Goal: Task Accomplishment & Management: Manage account settings

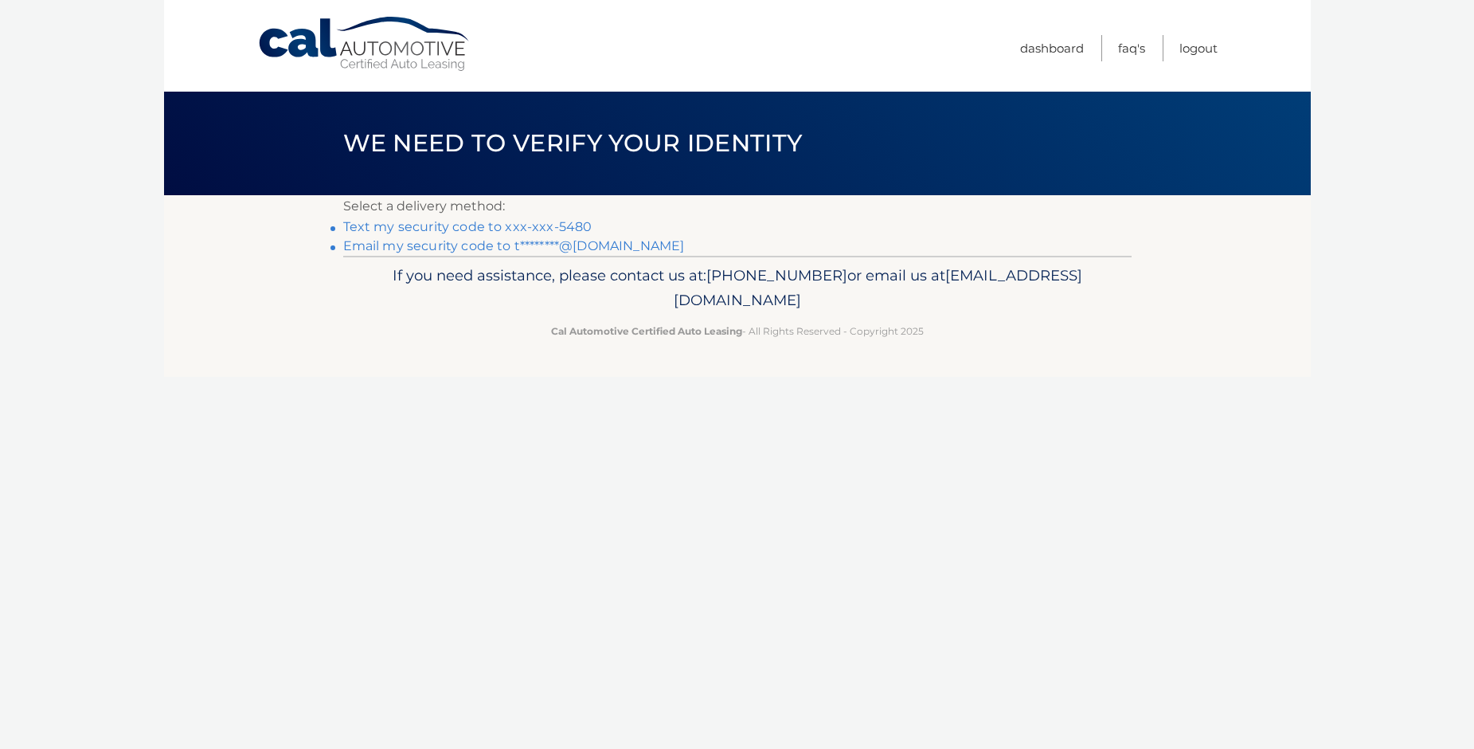
click at [536, 226] on link "Text my security code to xxx-xxx-5480" at bounding box center [467, 226] width 249 height 15
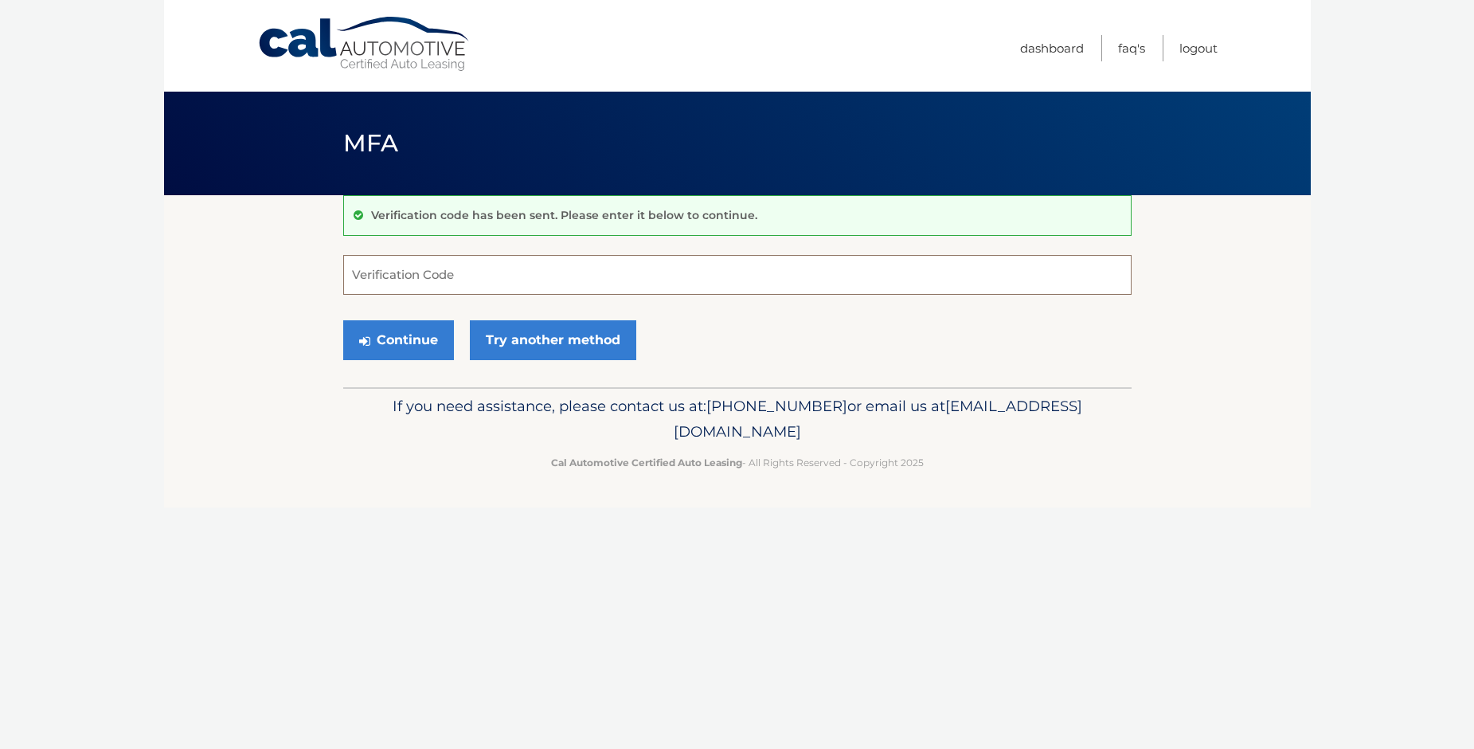
click at [443, 276] on input "Verification Code" at bounding box center [737, 275] width 788 height 40
type input "489496"
click at [397, 341] on button "Continue" at bounding box center [398, 340] width 111 height 40
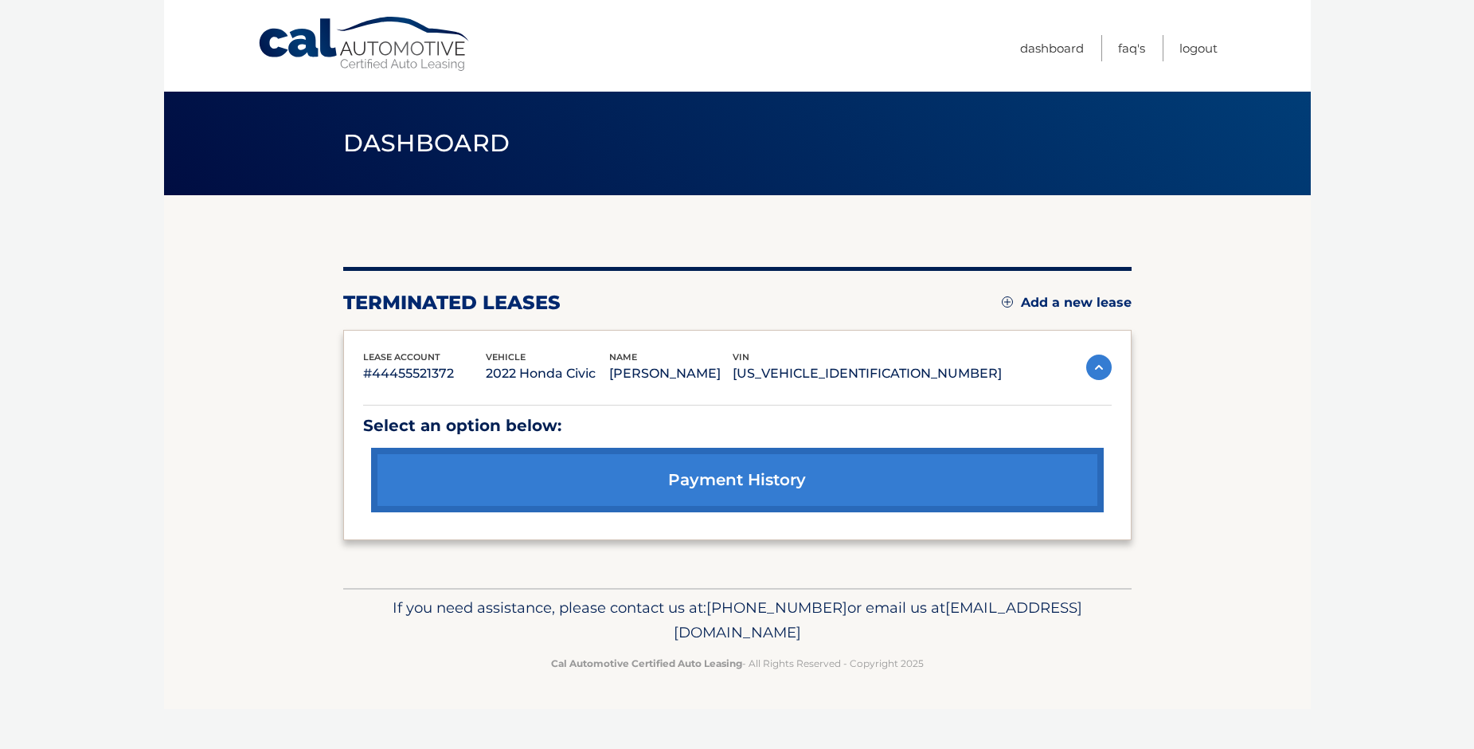
click at [720, 485] on link "payment history" at bounding box center [737, 480] width 733 height 65
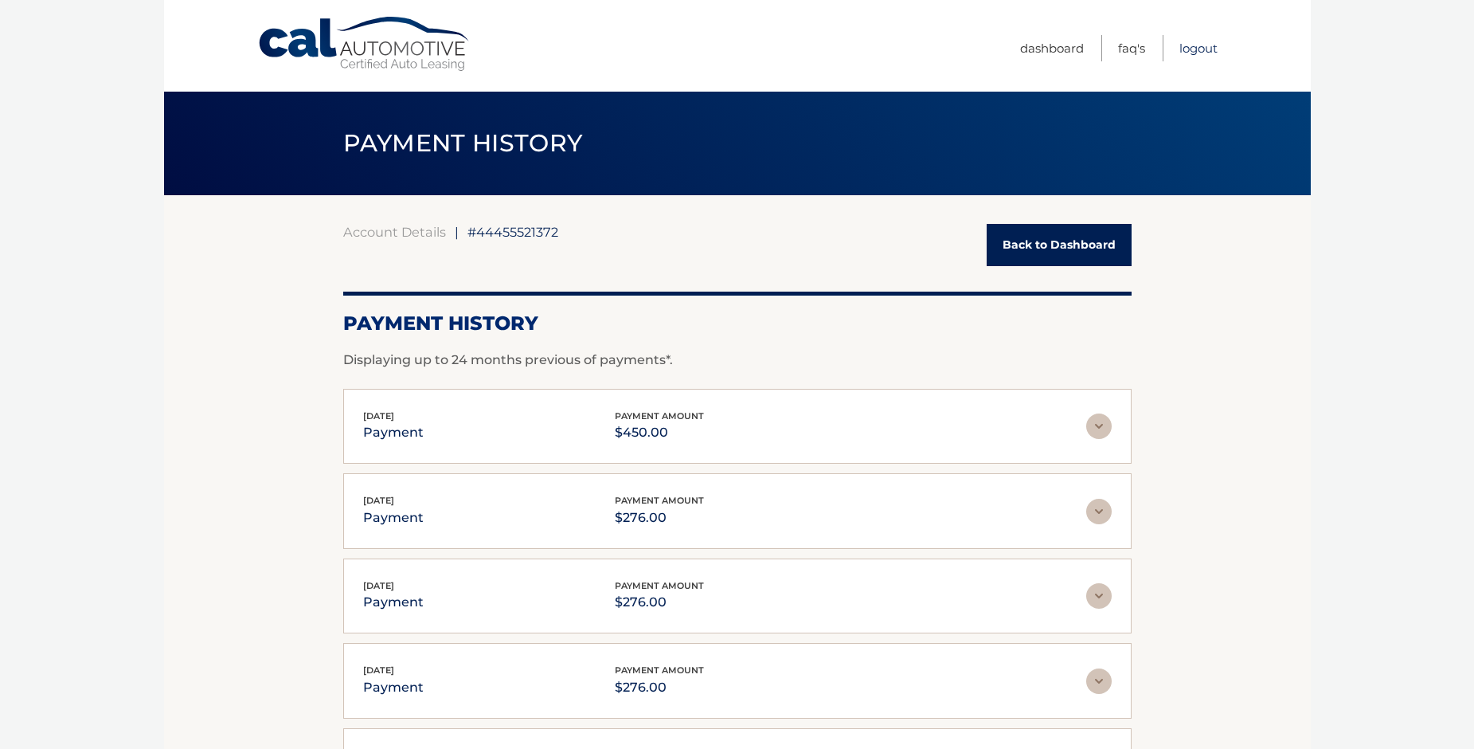
click at [1197, 45] on link "Logout" at bounding box center [1199, 48] width 38 height 26
